Goal: Information Seeking & Learning: Learn about a topic

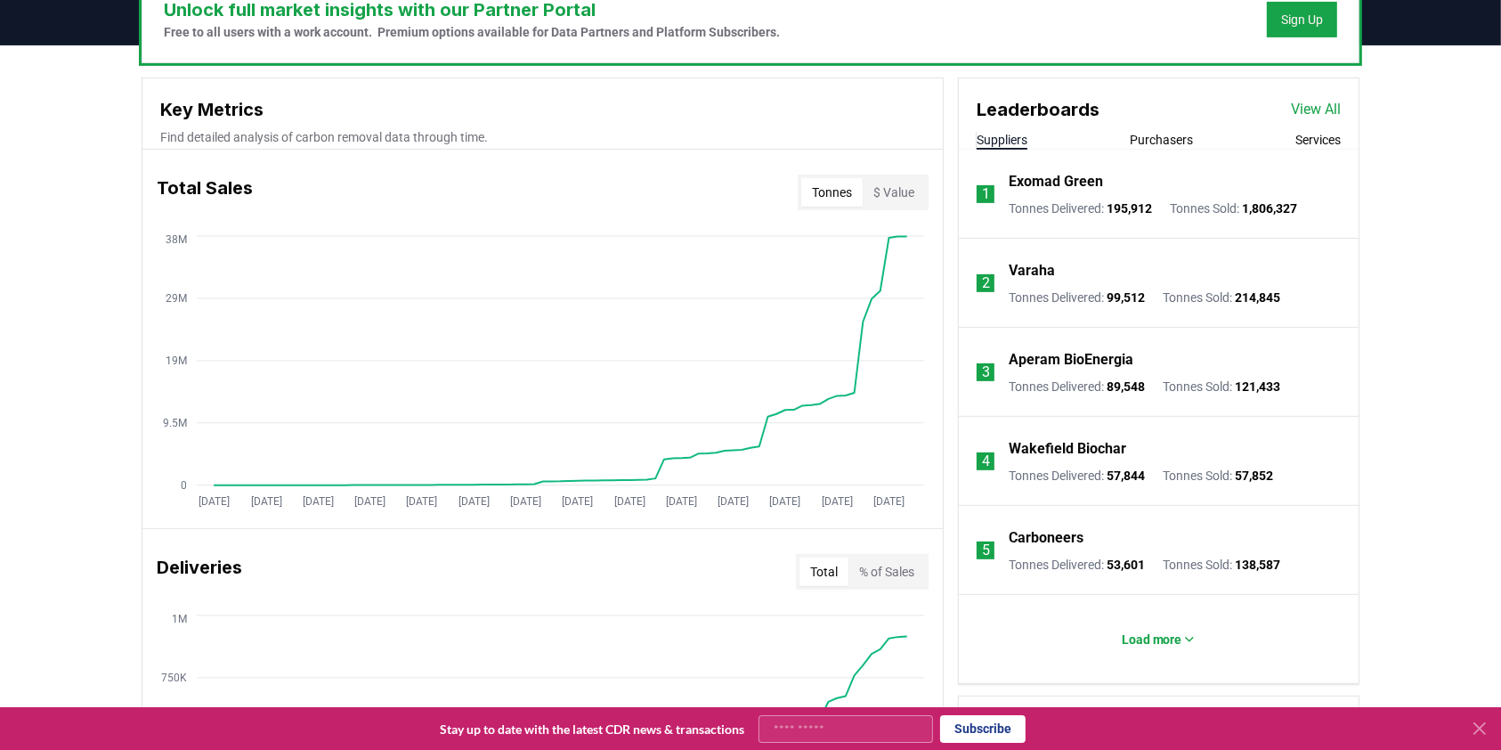
scroll to position [593, 0]
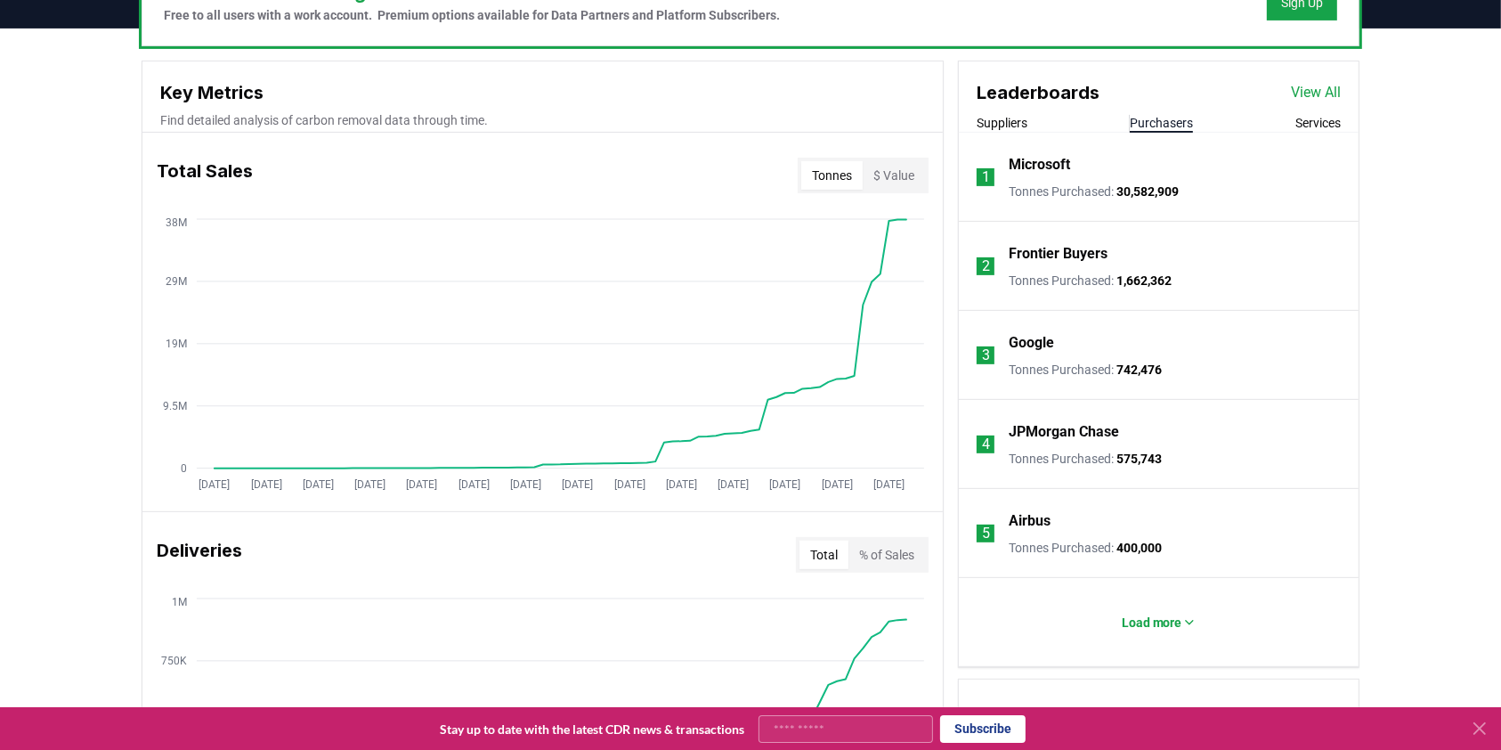
click at [1177, 122] on button "Purchasers" at bounding box center [1161, 123] width 63 height 18
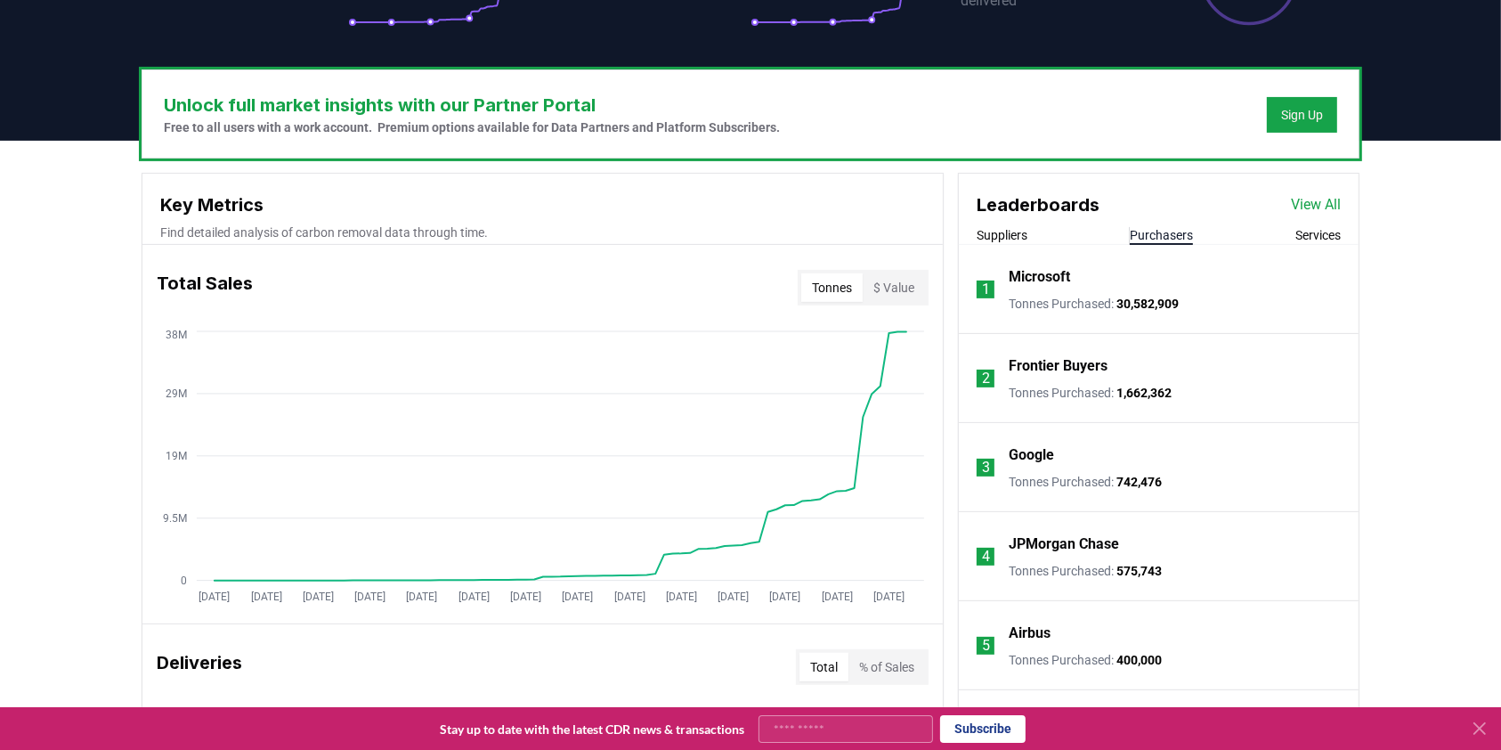
scroll to position [356, 0]
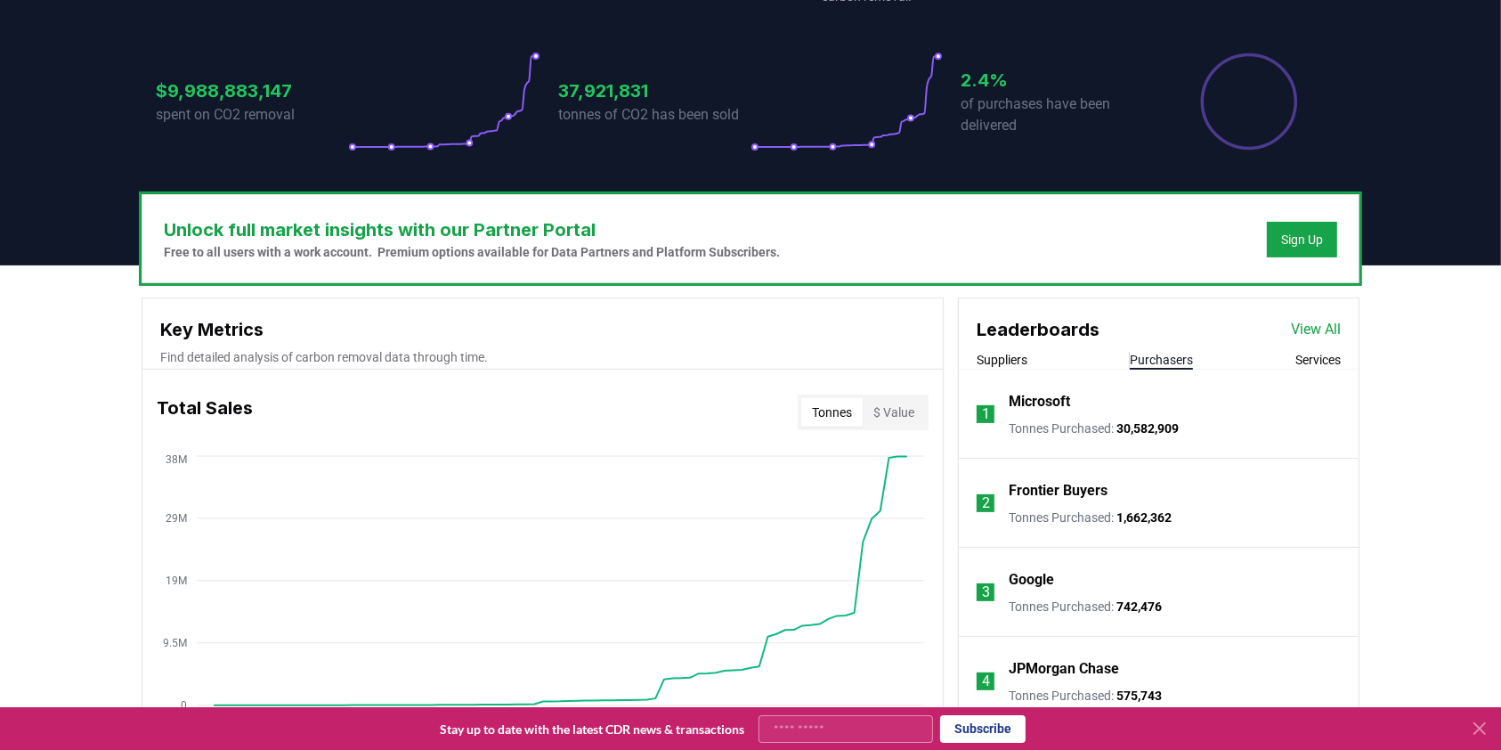
click at [1319, 331] on link "View All" at bounding box center [1316, 329] width 50 height 21
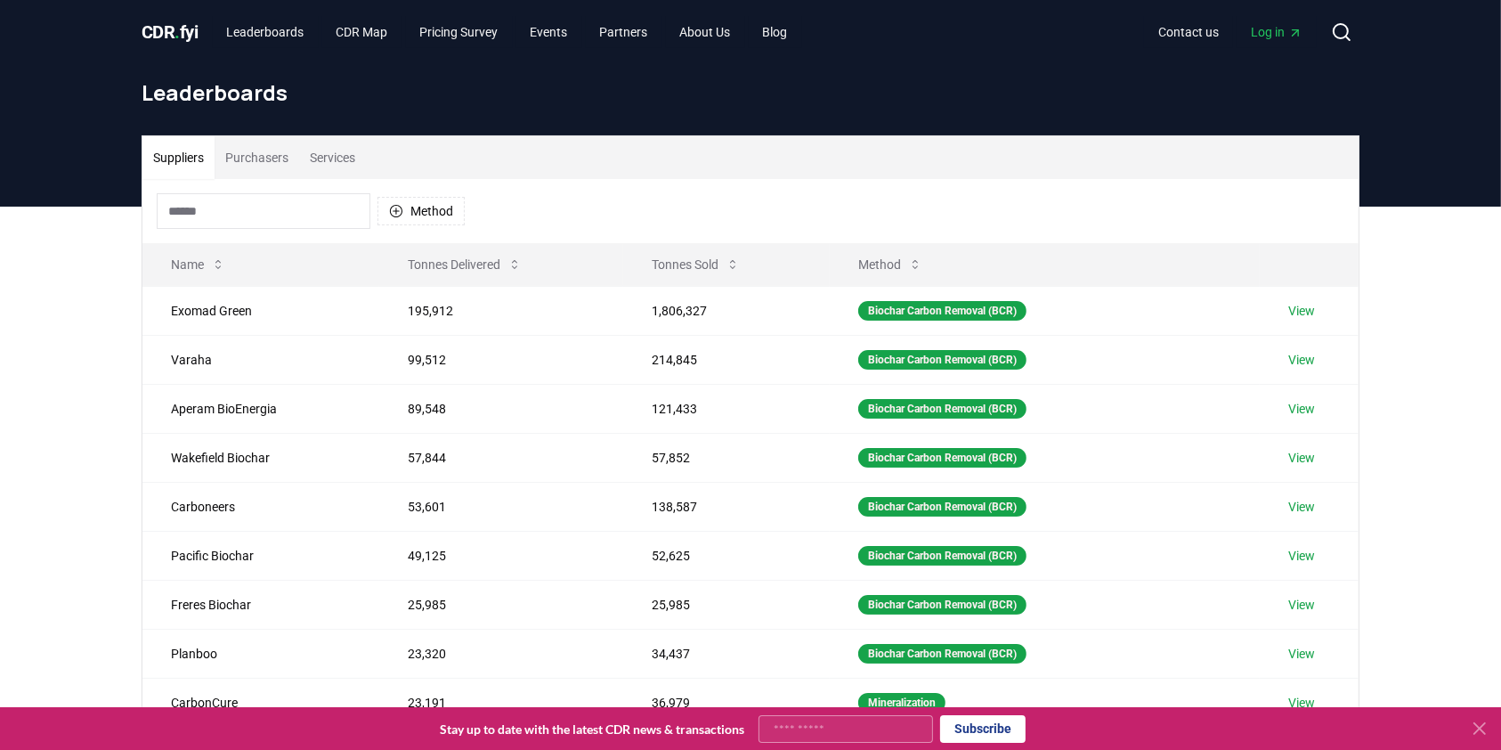
scroll to position [118, 0]
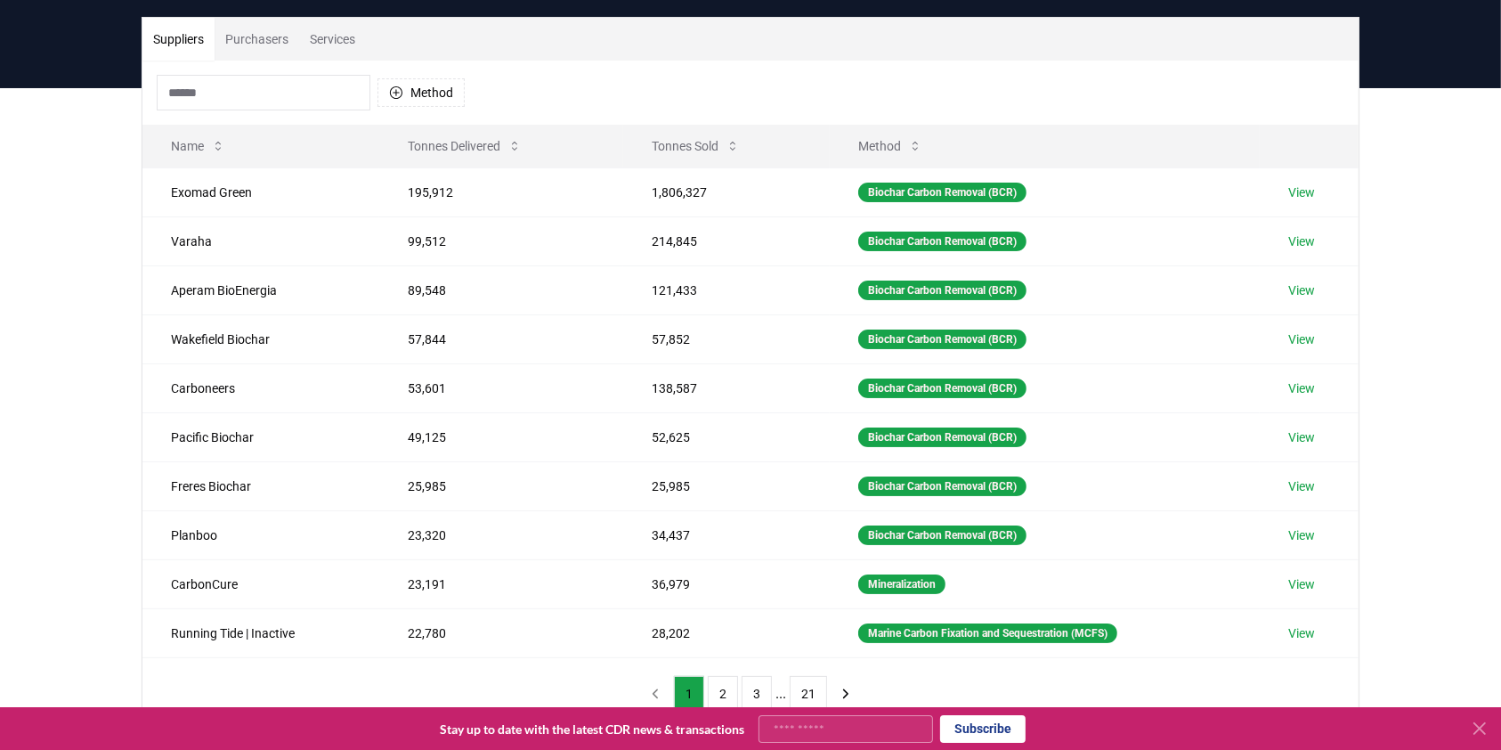
click at [272, 44] on button "Purchasers" at bounding box center [257, 39] width 85 height 43
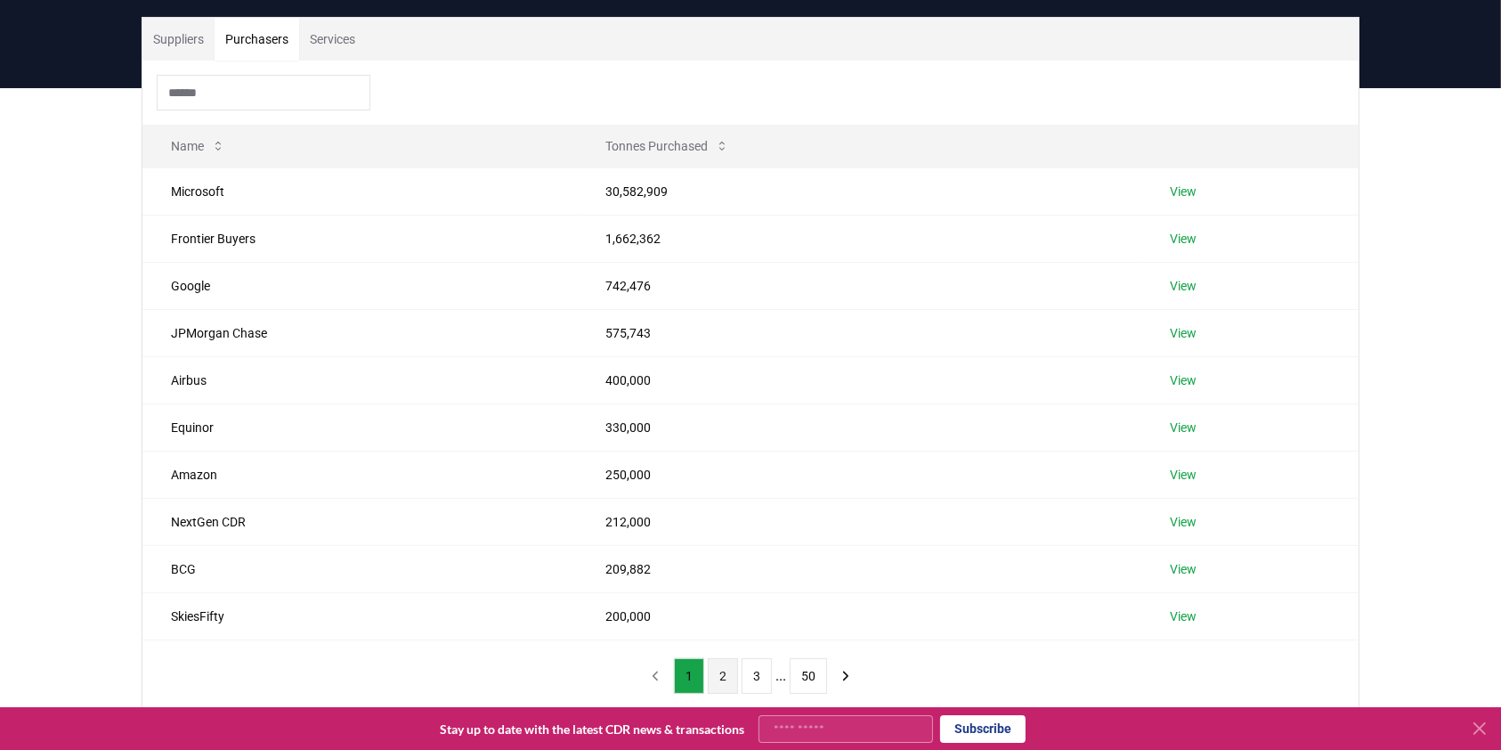
click at [721, 677] on button "2" at bounding box center [723, 676] width 30 height 36
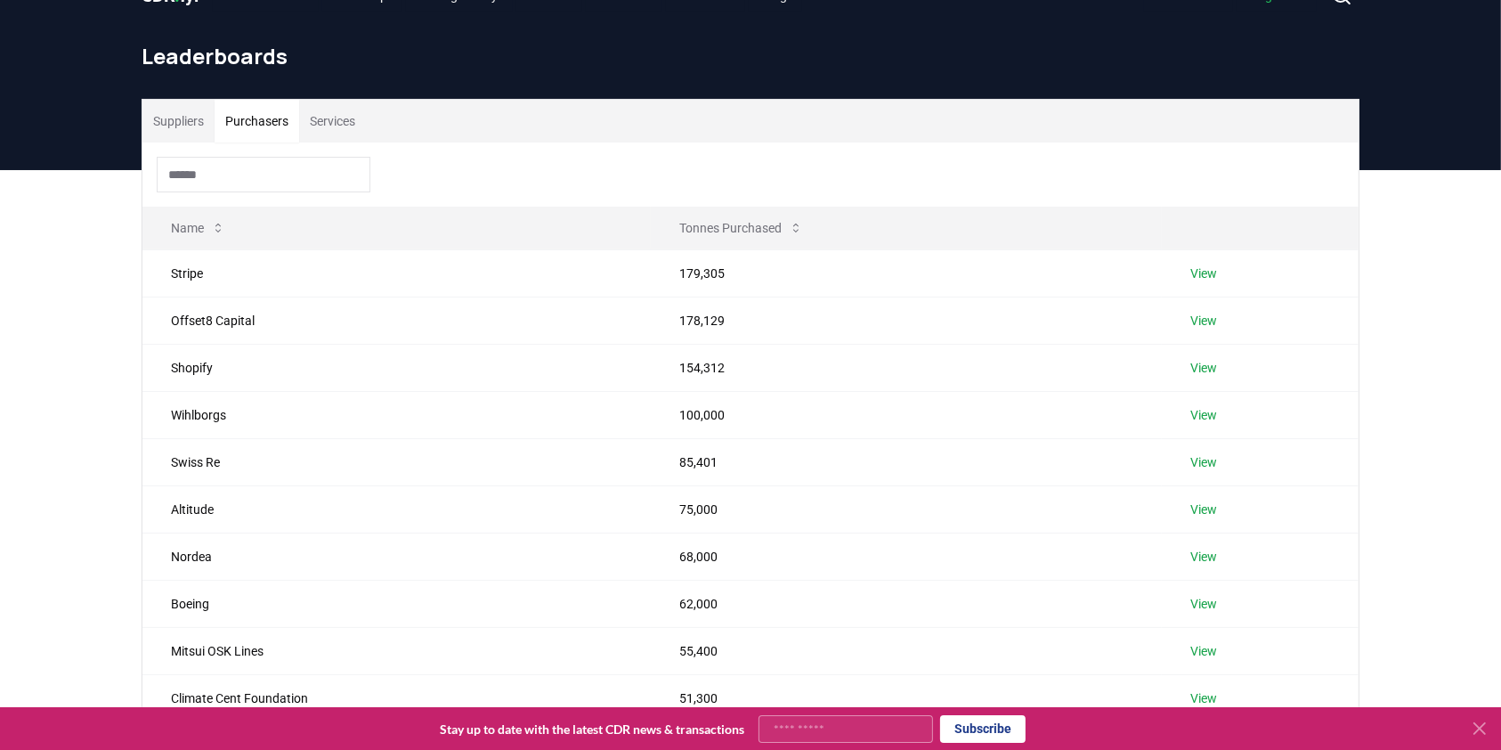
scroll to position [0, 0]
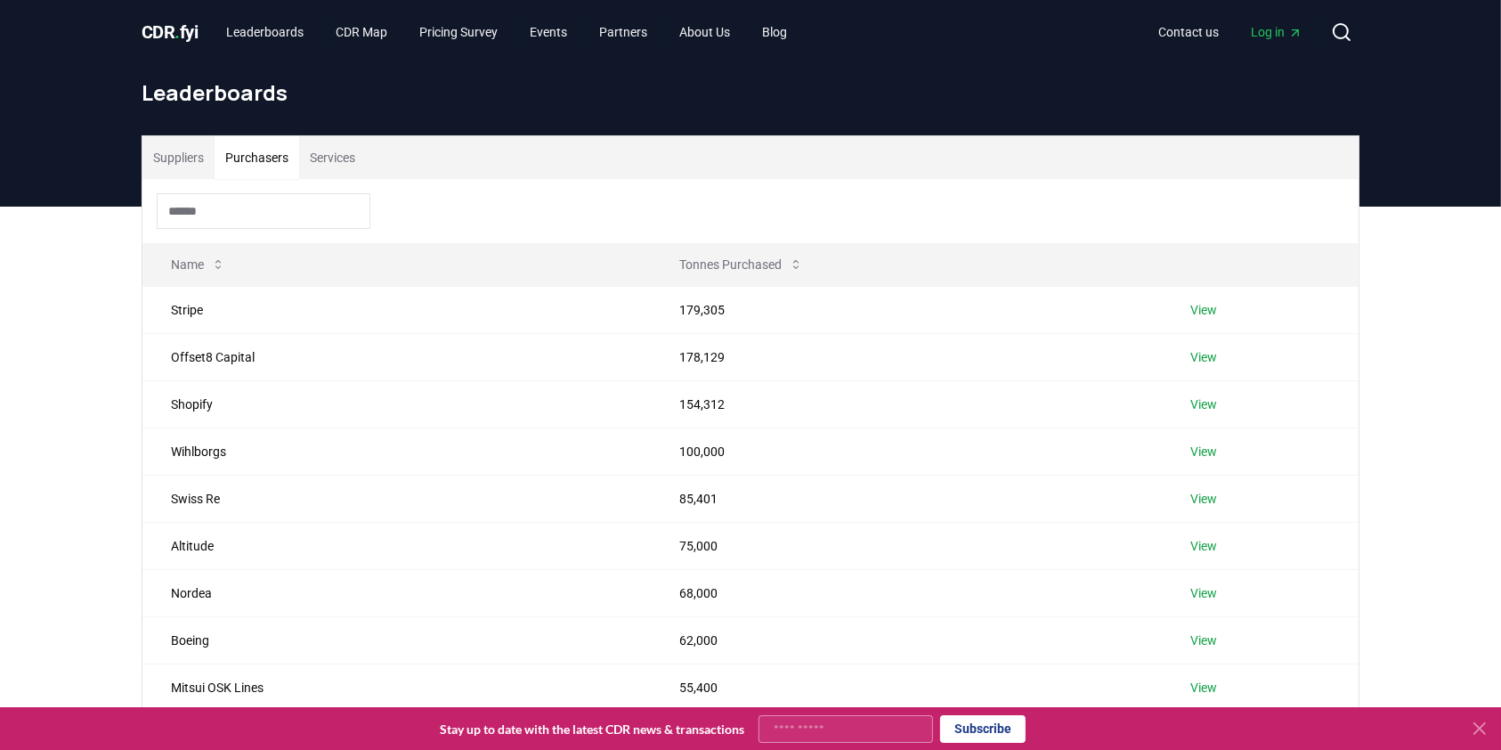
click at [187, 164] on button "Suppliers" at bounding box center [178, 157] width 72 height 43
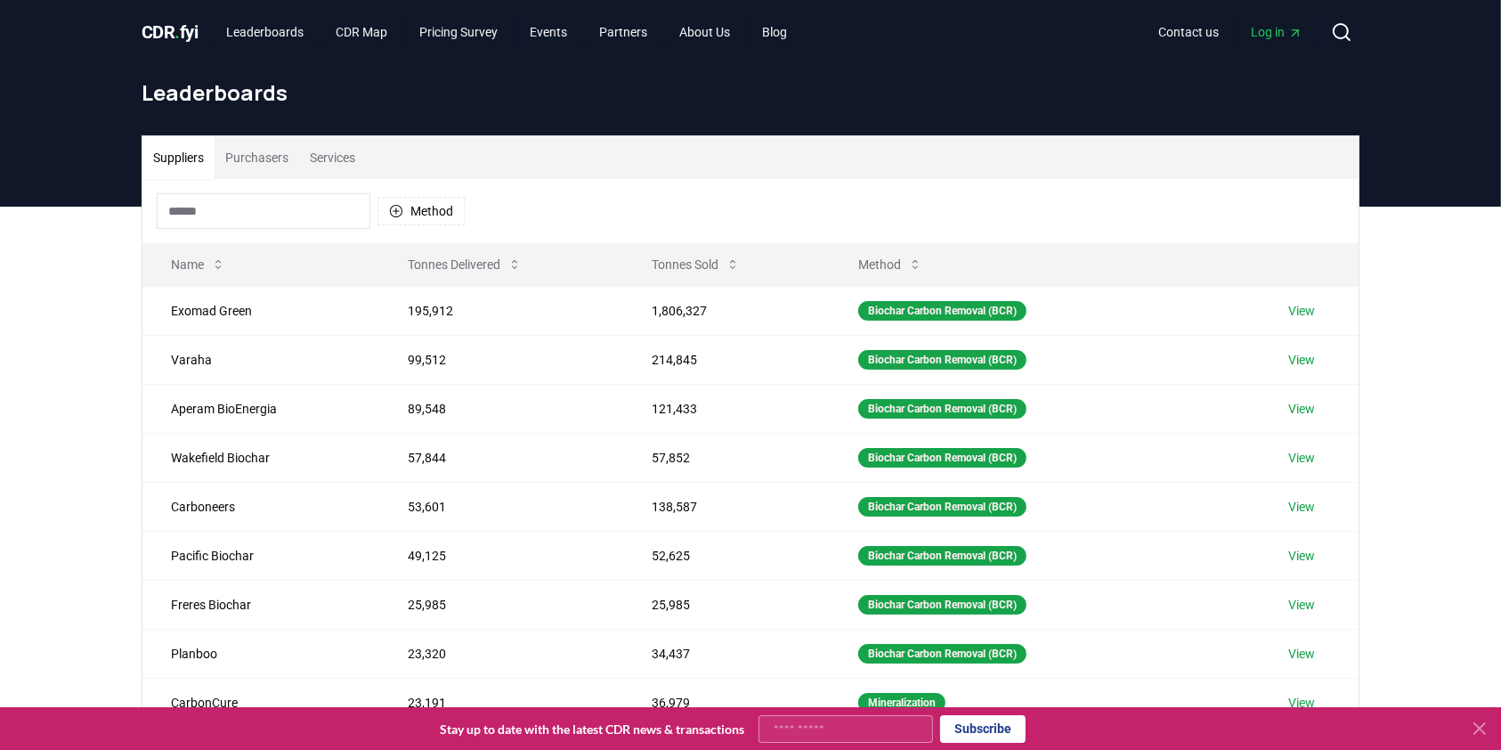
scroll to position [118, 0]
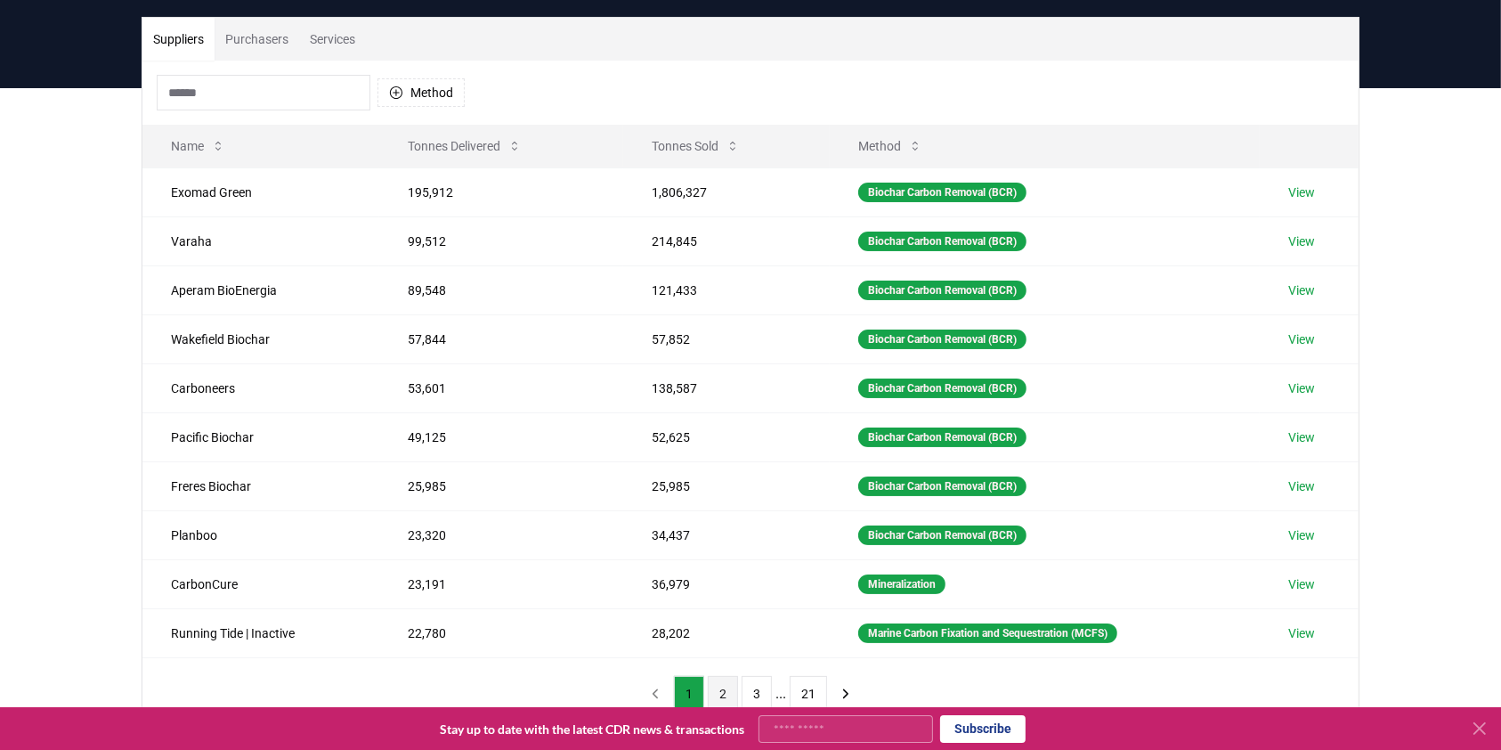
click at [726, 680] on button "2" at bounding box center [723, 694] width 30 height 36
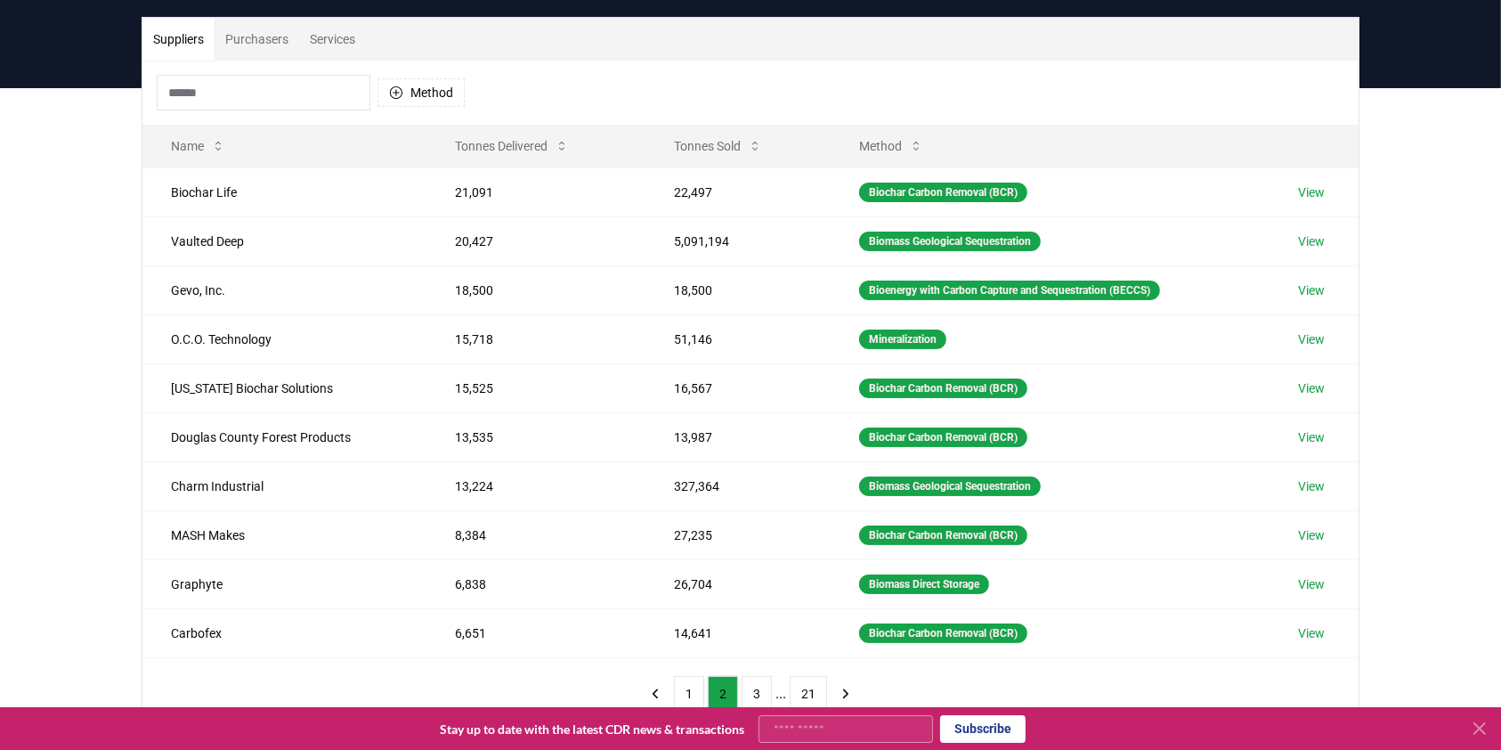
click at [261, 38] on button "Purchasers" at bounding box center [257, 39] width 85 height 43
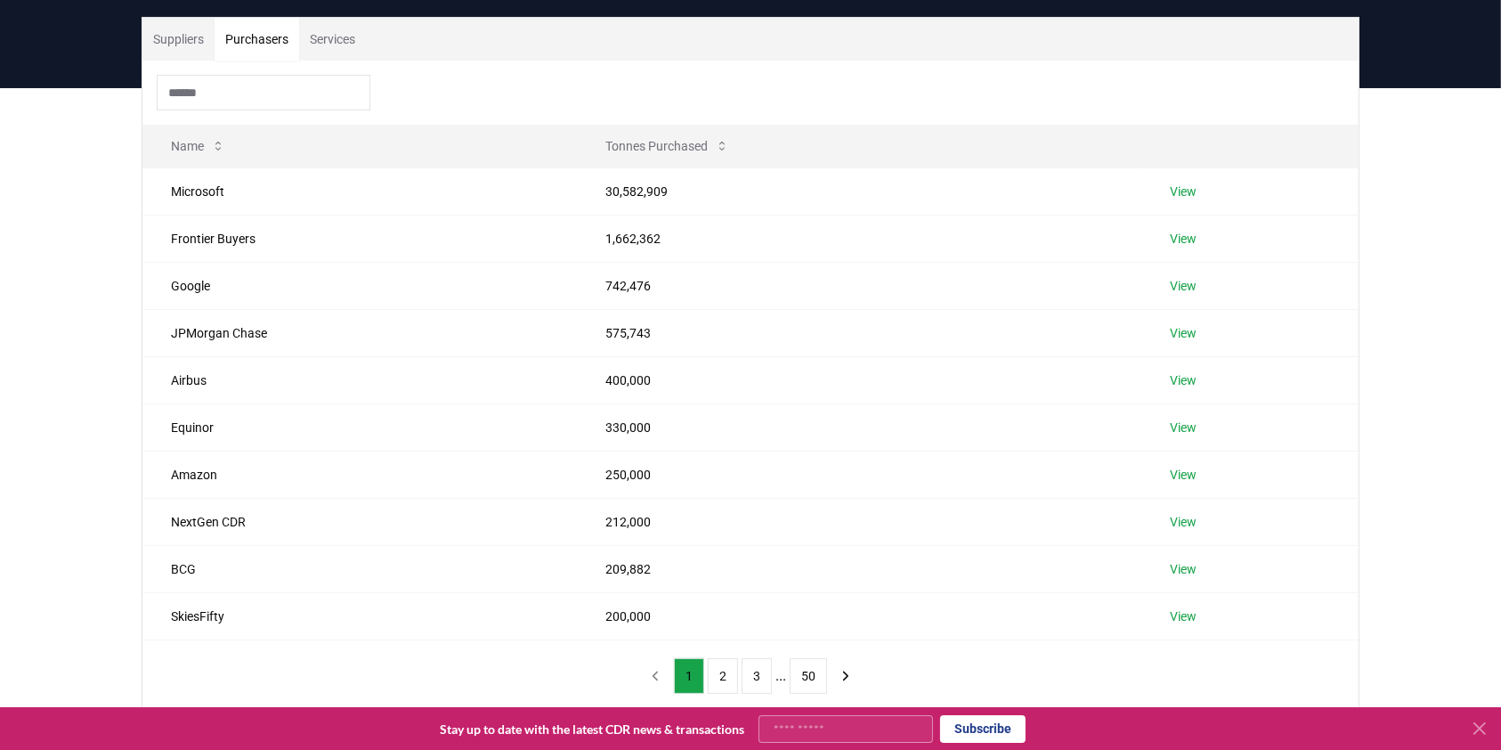
click at [182, 42] on button "Suppliers" at bounding box center [178, 39] width 72 height 43
